Goal: Ask a question

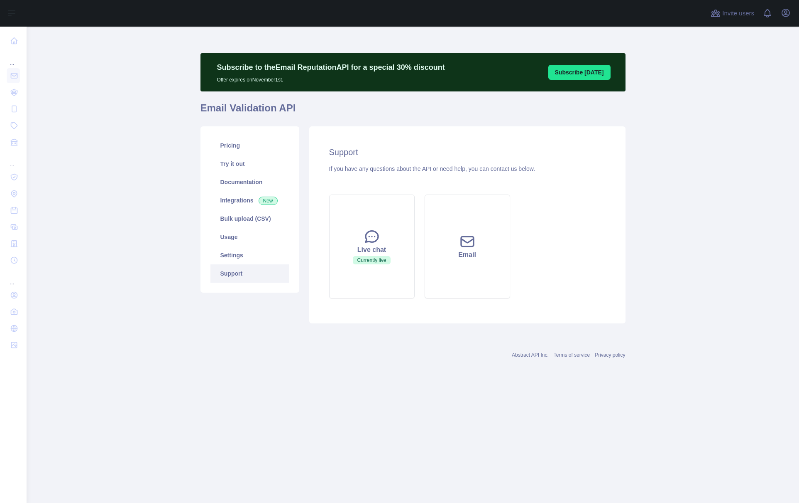
click at [385, 239] on button "Live chat Currently live" at bounding box center [372, 246] width 86 height 104
click at [371, 244] on icon at bounding box center [372, 236] width 17 height 17
drag, startPoint x: 718, startPoint y: 468, endPoint x: 653, endPoint y: 461, distance: 66.0
click at [718, 468] on main "Subscribe to the Email Reputation API for a special 30 % discount Offer expires…" at bounding box center [413, 265] width 773 height 476
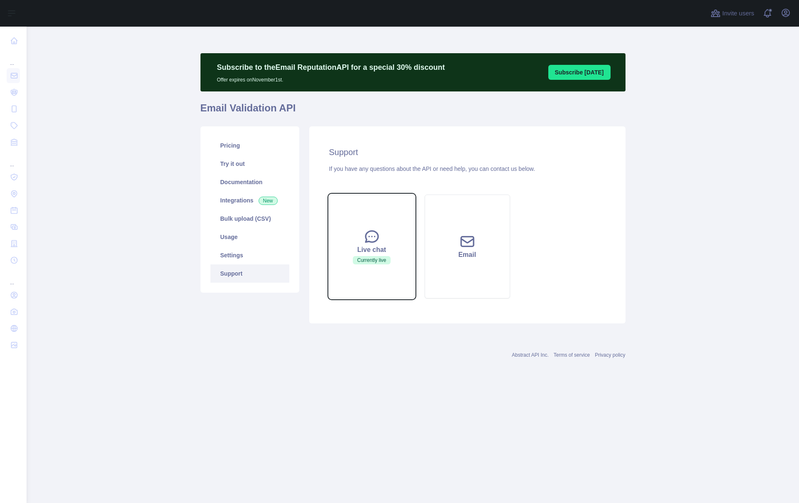
drag, startPoint x: 412, startPoint y: 252, endPoint x: 419, endPoint y: 252, distance: 7.5
click at [412, 252] on button "Live chat Currently live" at bounding box center [372, 246] width 86 height 104
click at [414, 405] on main "Subscribe to the Email Reputation API for a special 30 % discount Offer expires…" at bounding box center [413, 265] width 773 height 476
click at [376, 244] on icon at bounding box center [372, 236] width 17 height 17
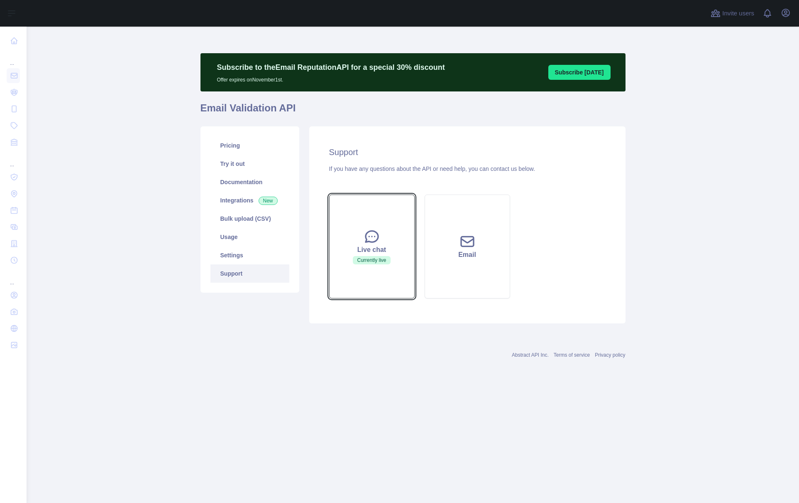
click at [407, 233] on button "Live chat Currently live" at bounding box center [372, 246] width 86 height 104
click at [521, 244] on div "Live chat Currently live Email" at bounding box center [467, 246] width 287 height 114
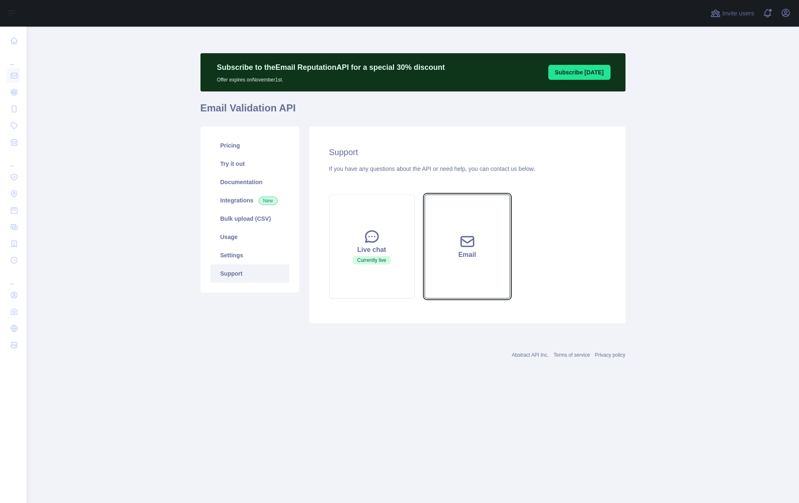
click at [490, 242] on button "Email" at bounding box center [468, 246] width 86 height 104
click at [787, 17] on icon "button" at bounding box center [786, 13] width 10 height 10
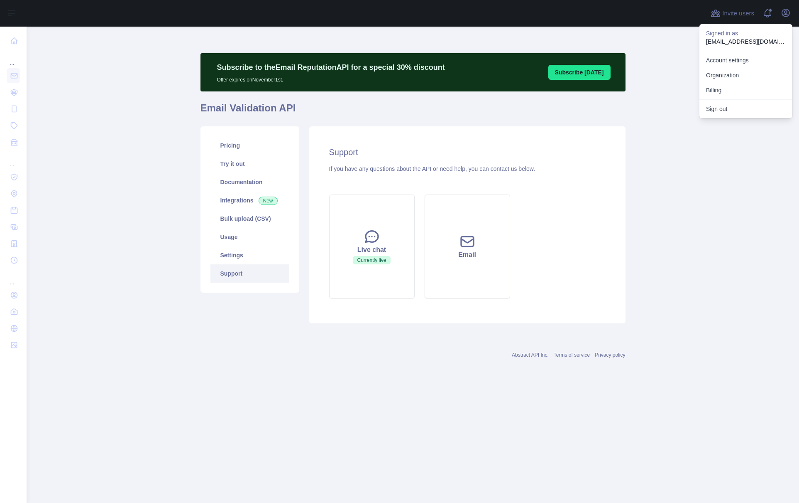
click at [772, 42] on p "olivier@marker.io" at bounding box center [746, 41] width 80 height 8
